Goal: Communication & Community: Answer question/provide support

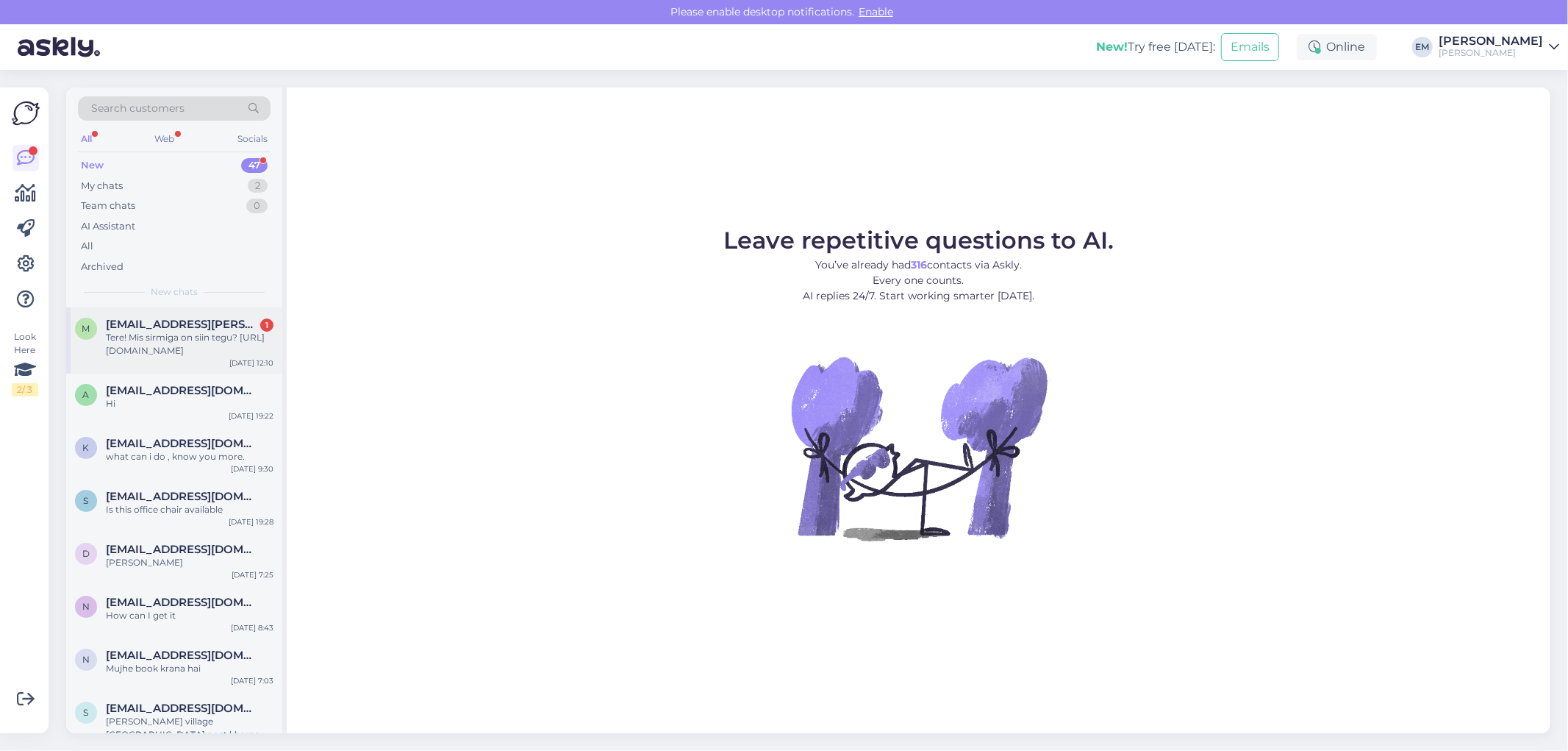
click at [167, 336] on div "Tere! Mis sirmiga on siin tegu? [URL][DOMAIN_NAME]" at bounding box center [190, 344] width 168 height 26
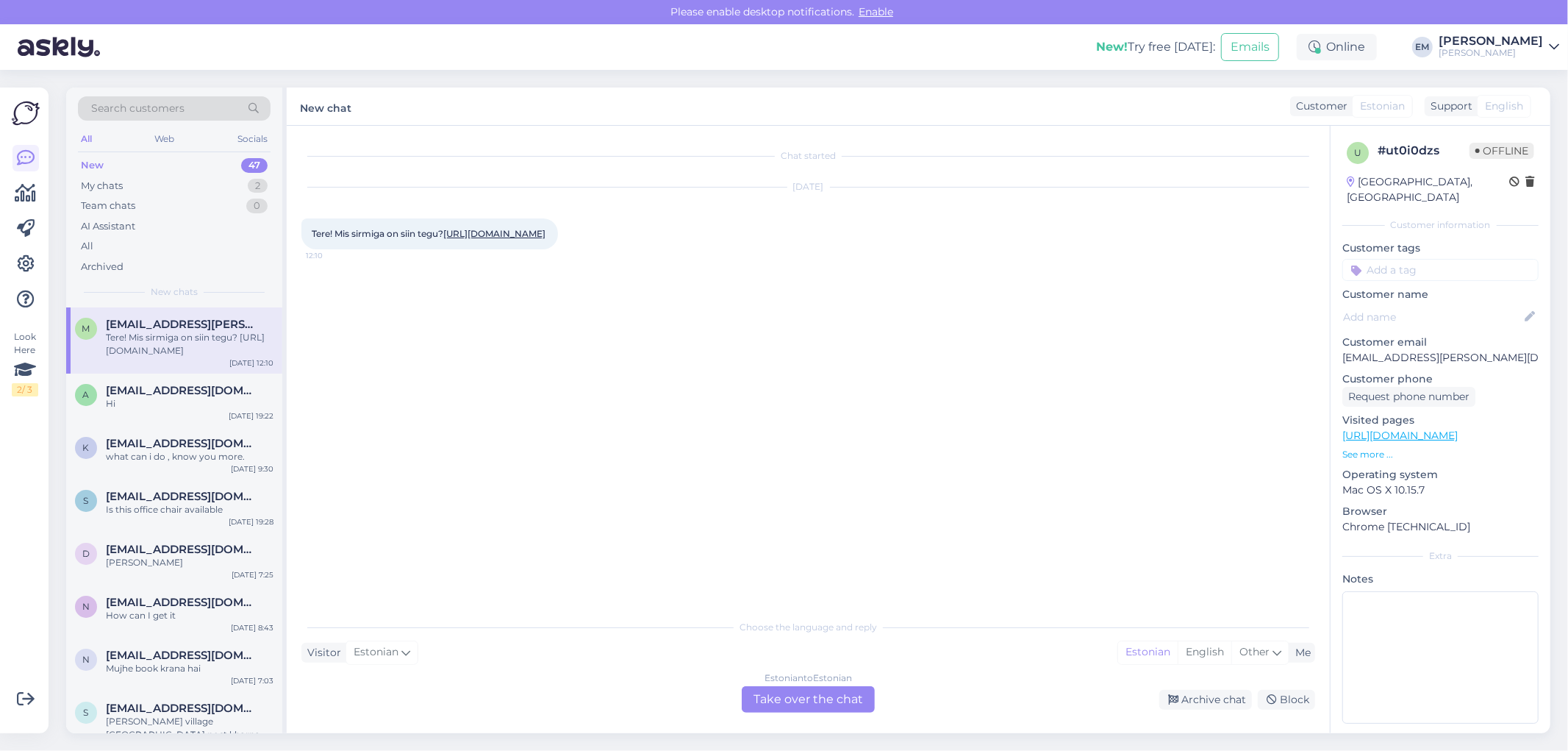
click at [443, 239] on link "[URL][DOMAIN_NAME]" at bounding box center [494, 233] width 102 height 11
drag, startPoint x: 447, startPoint y: 231, endPoint x: 416, endPoint y: 231, distance: 31.0
click at [416, 231] on span "Tere! Mis sirmiga on siin tegu? [URL][DOMAIN_NAME]" at bounding box center [430, 233] width 236 height 11
click at [419, 282] on div "Chat started [DATE] Tere! Mis sirmiga on siin tegu? [URL][DOMAIN_NAME] 12:10" at bounding box center [814, 370] width 1026 height 458
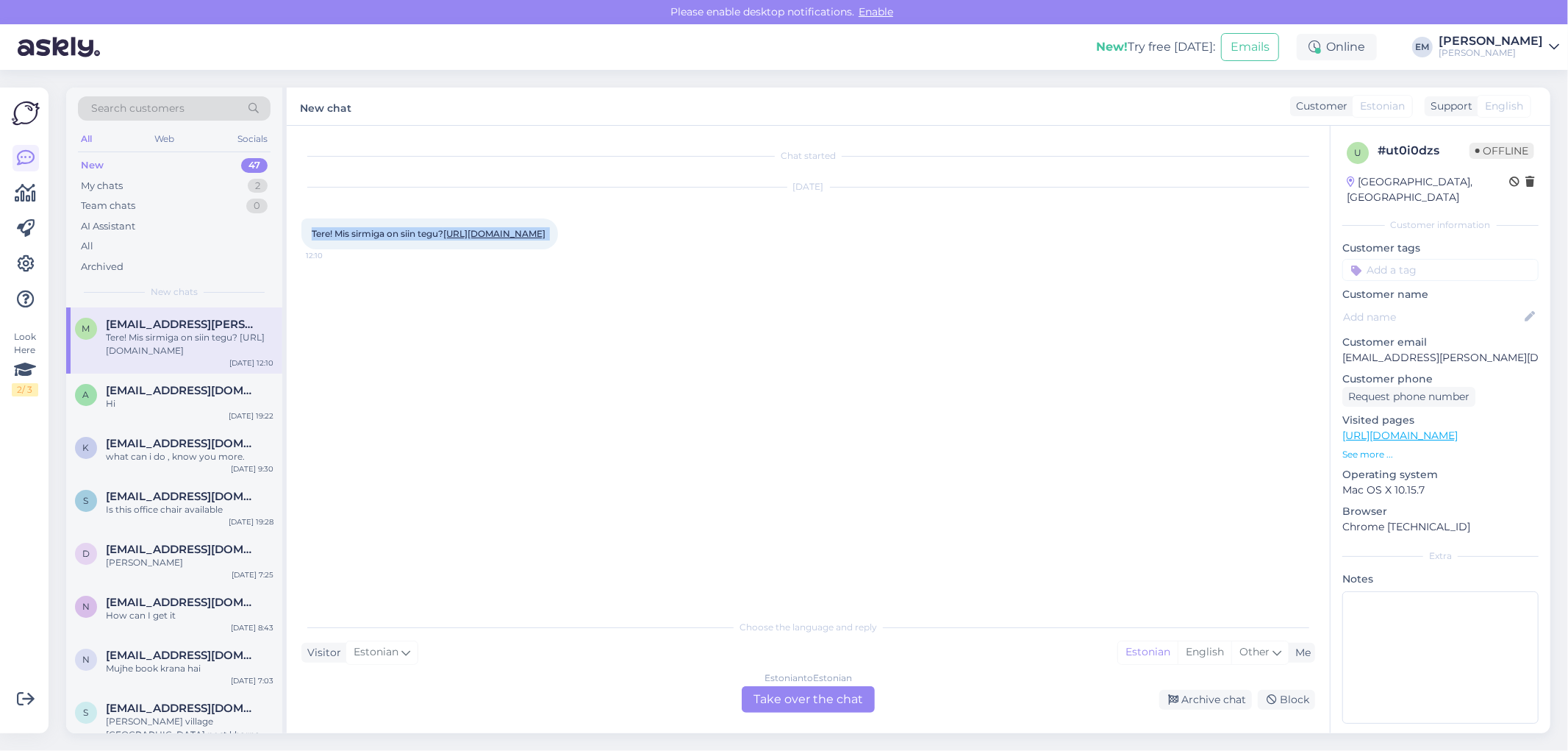
click at [419, 282] on div "Chat started [DATE] Tere! Mis sirmiga on siin tegu? [URL][DOMAIN_NAME] 12:10" at bounding box center [814, 370] width 1026 height 458
click at [452, 265] on div "[DATE] Tere! Mis sirmiga on siin tegu? [URL][DOMAIN_NAME] 12:10" at bounding box center [807, 218] width 1013 height 94
drag, startPoint x: 569, startPoint y: 539, endPoint x: 575, endPoint y: 532, distance: 9.2
click at [569, 539] on div "Chat started [DATE] Tere! Mis sirmiga on siin tegu? [URL][DOMAIN_NAME] 12:10" at bounding box center [814, 370] width 1026 height 458
click at [821, 696] on div "Estonian to Estonian Take over the chat" at bounding box center [808, 699] width 133 height 26
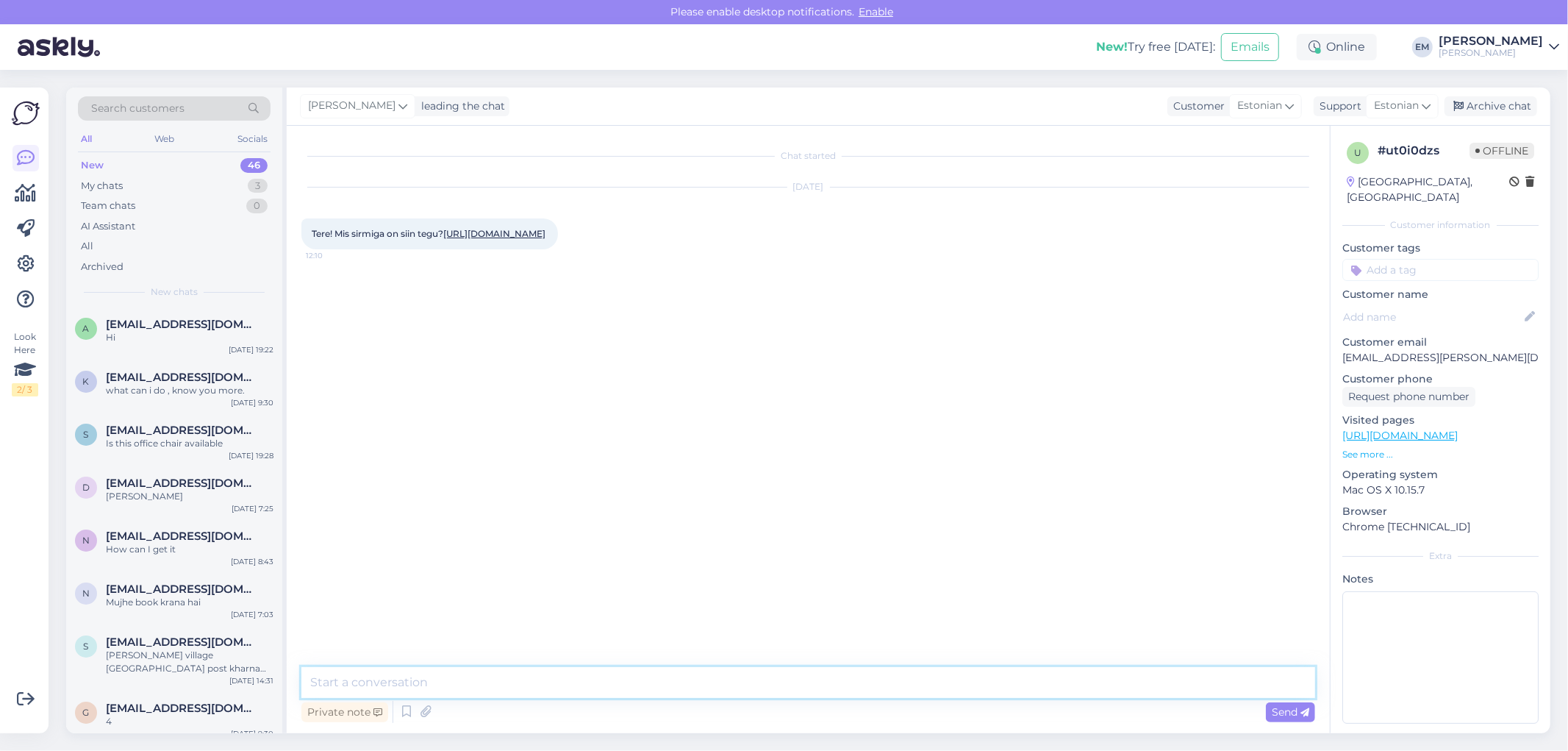
click at [467, 693] on textarea at bounding box center [807, 683] width 1013 height 31
paste textarea "[URL][DOMAIN_NAME]"
type textarea "Tere! Antud [PERSON_NAME] sobib küsitud valgusti jalale [URL][DOMAIN_NAME]"
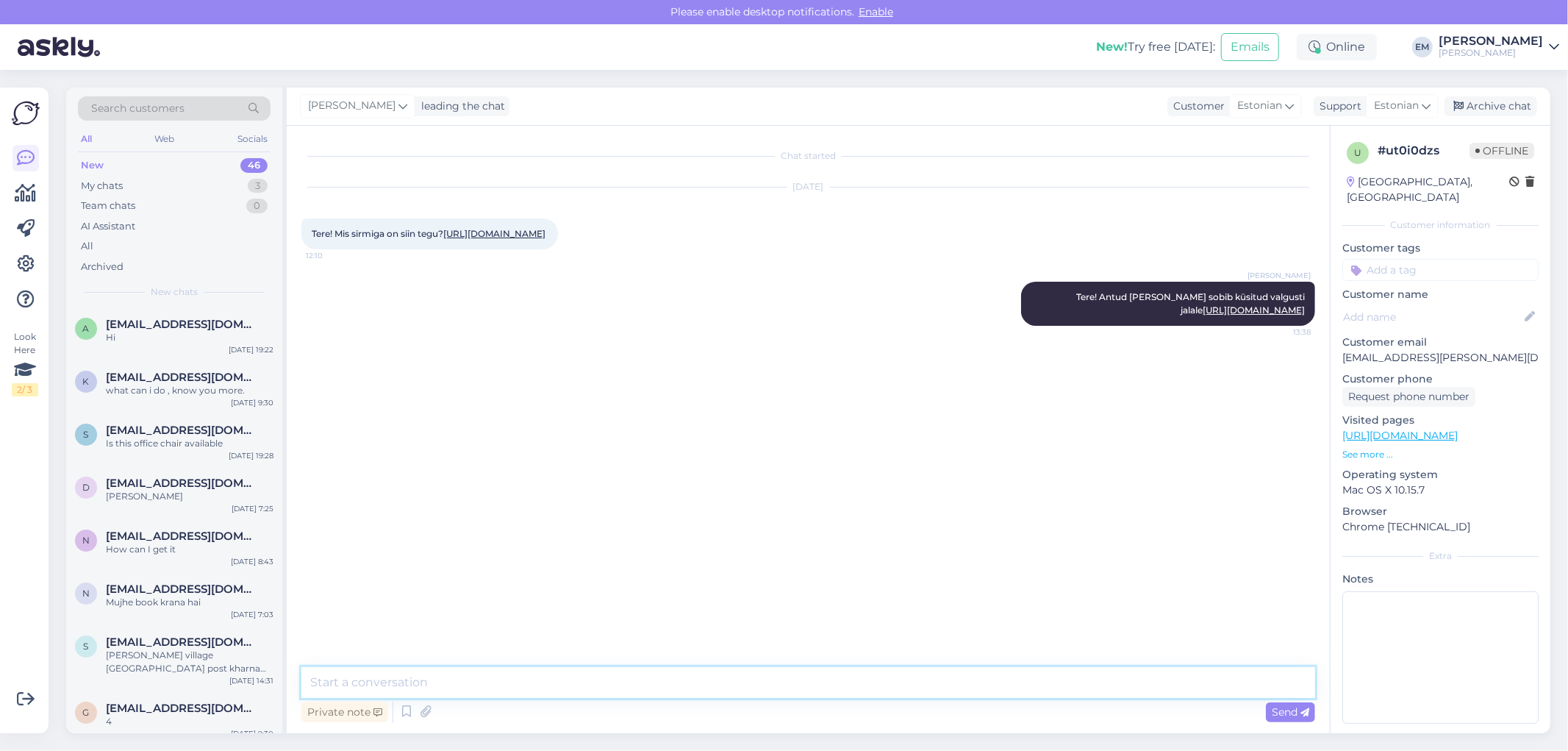
click at [552, 674] on textarea at bounding box center [807, 683] width 1013 height 31
type textarea "Kas soovite koostame teile pakkumise?"
click at [664, 608] on div "Chat started [DATE] Tere! Mis sirmiga on siin tegu? [URL][DOMAIN_NAME] 12:10 EL…" at bounding box center [814, 397] width 1026 height 513
